Goal: Navigation & Orientation: Find specific page/section

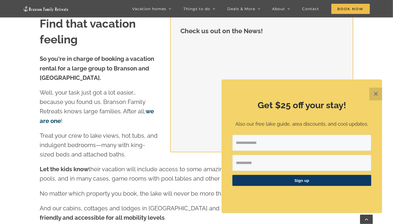
scroll to position [609, 0]
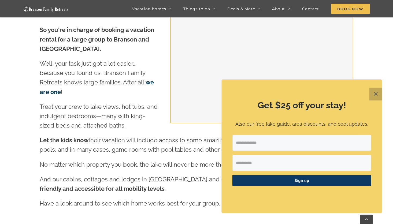
drag, startPoint x: 378, startPoint y: 89, endPoint x: 374, endPoint y: 93, distance: 5.7
click at [377, 90] on button "✕" at bounding box center [375, 94] width 13 height 13
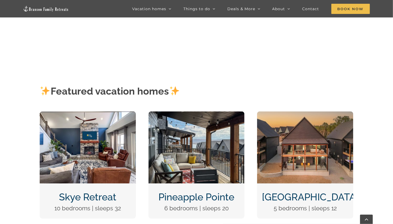
scroll to position [148, 0]
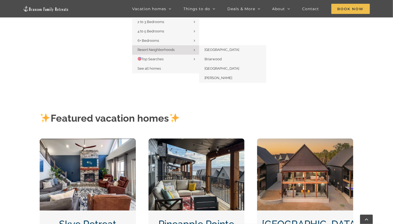
click at [169, 50] on span "Resort Neighborhoods" at bounding box center [155, 50] width 37 height 4
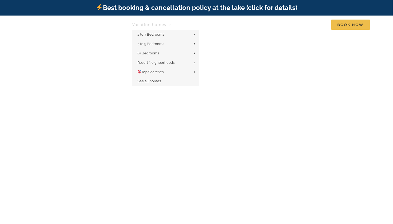
click at [170, 25] on icon "Main Menu" at bounding box center [169, 24] width 3 height 5
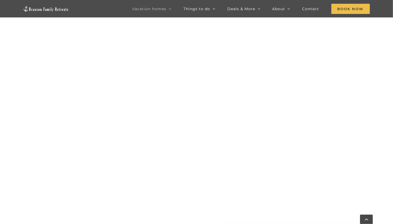
scroll to position [360, 0]
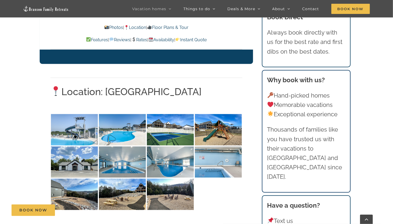
scroll to position [1226, 0]
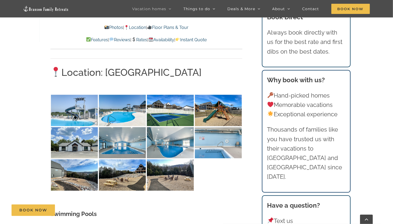
click at [134, 27] on link "Location" at bounding box center [135, 27] width 22 height 5
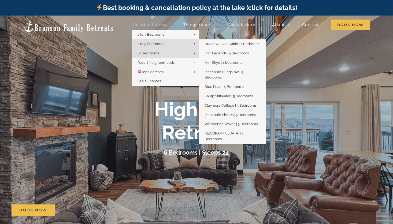
click at [162, 44] on span "4 to 5 Bedrooms" at bounding box center [150, 44] width 27 height 4
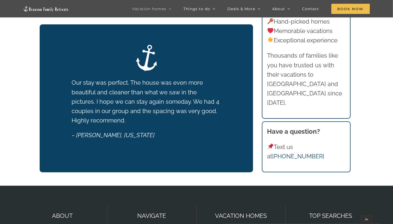
scroll to position [247, 0]
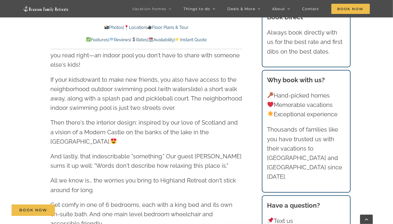
scroll to position [770, 0]
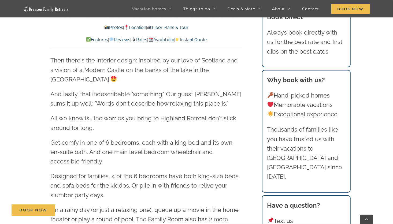
click at [133, 26] on link "Location" at bounding box center [135, 27] width 22 height 5
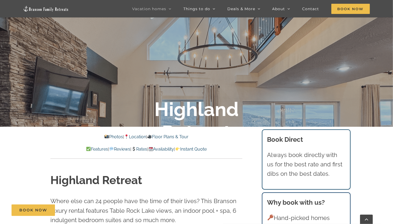
scroll to position [105, 0]
